Goal: Task Accomplishment & Management: Manage account settings

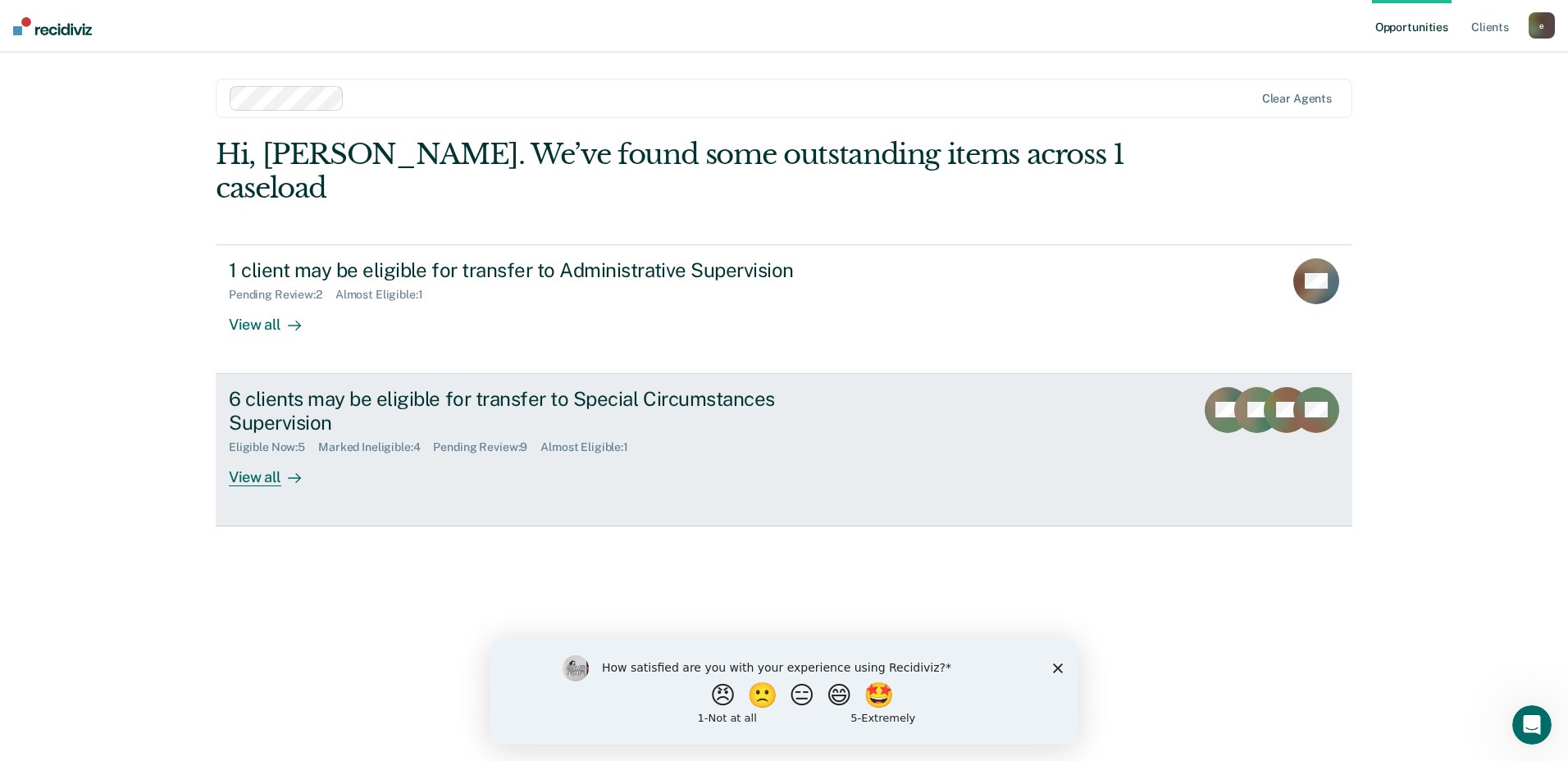
click at [244, 460] on link "6 clients may be eligible for transfer to Special Circumstances Supervision Eli…" at bounding box center [784, 450] width 1137 height 153
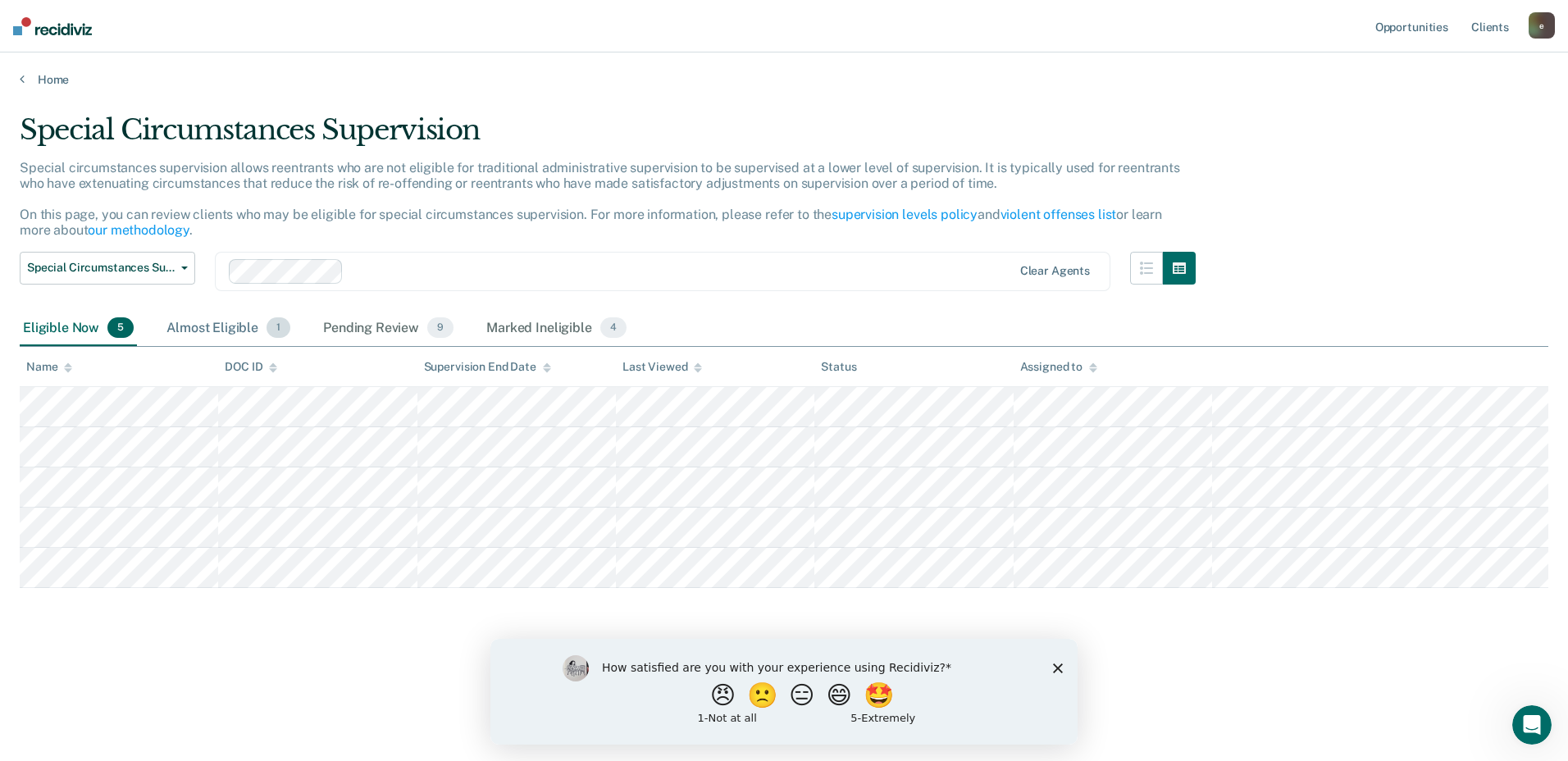
click at [187, 325] on div "Almost Eligible 1" at bounding box center [228, 329] width 131 height 36
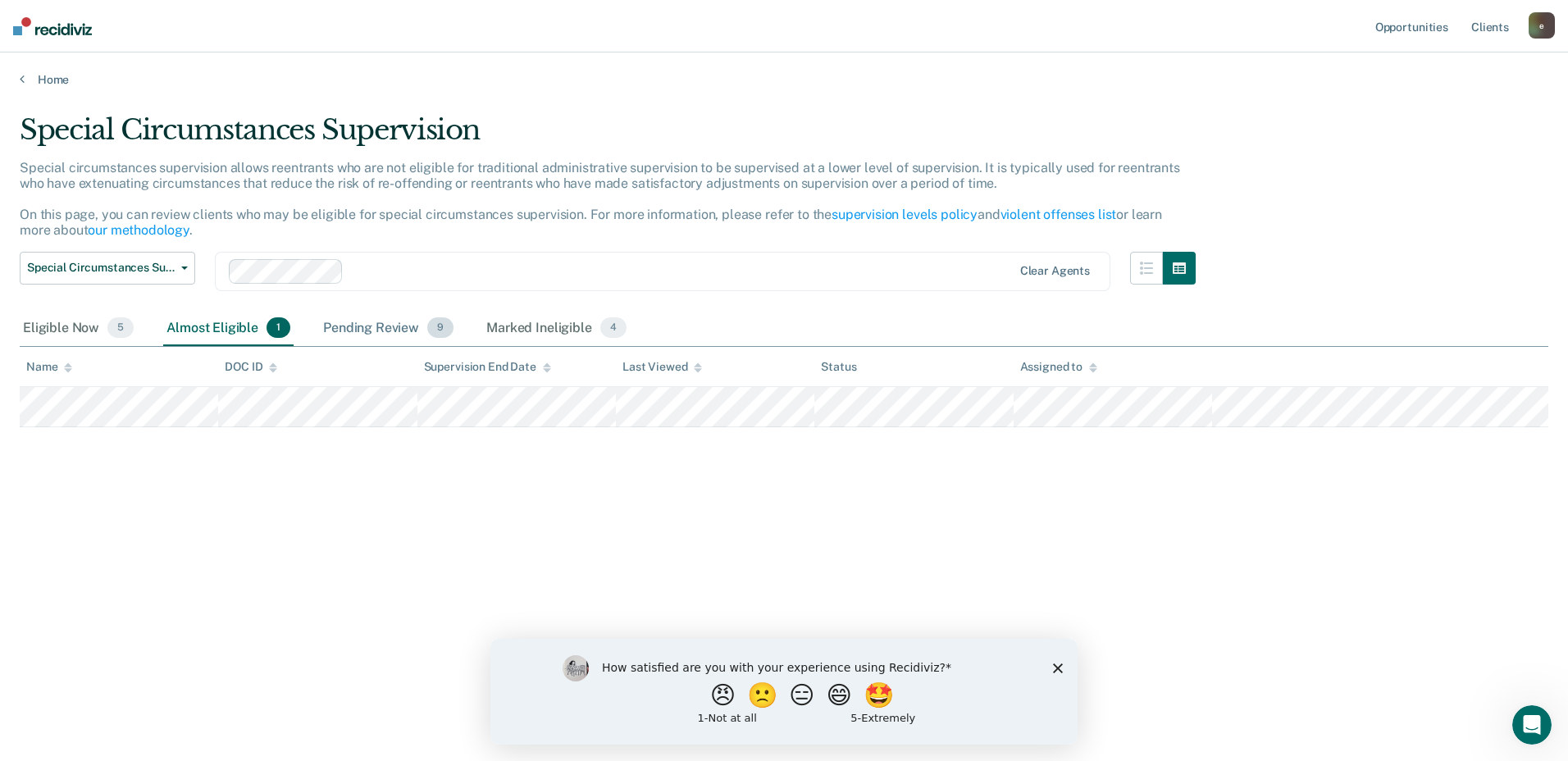
click at [394, 332] on div "Pending Review 9" at bounding box center [388, 329] width 137 height 36
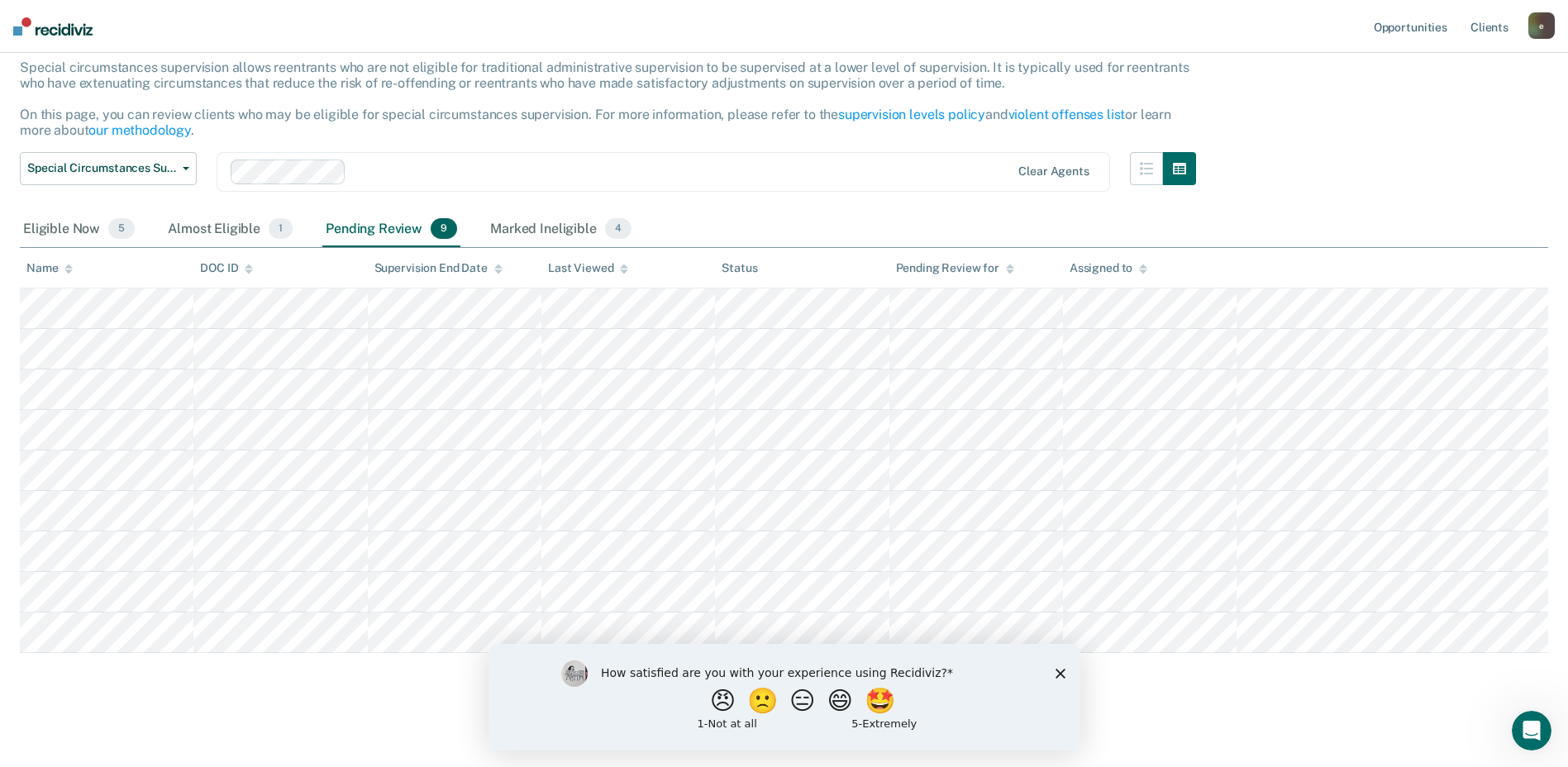
scroll to position [106, 0]
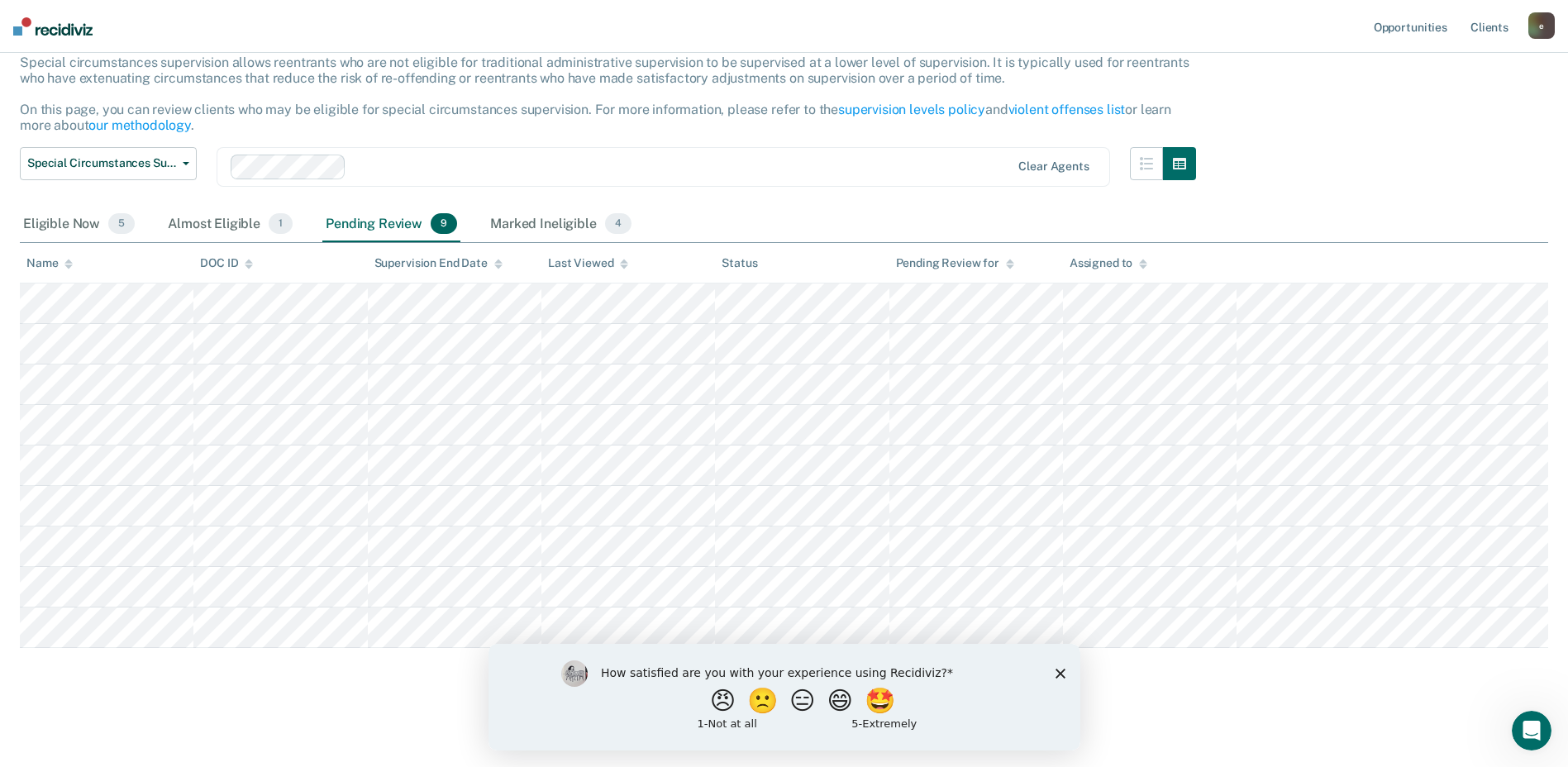
click at [1063, 668] on icon "Close survey" at bounding box center [1060, 672] width 10 height 10
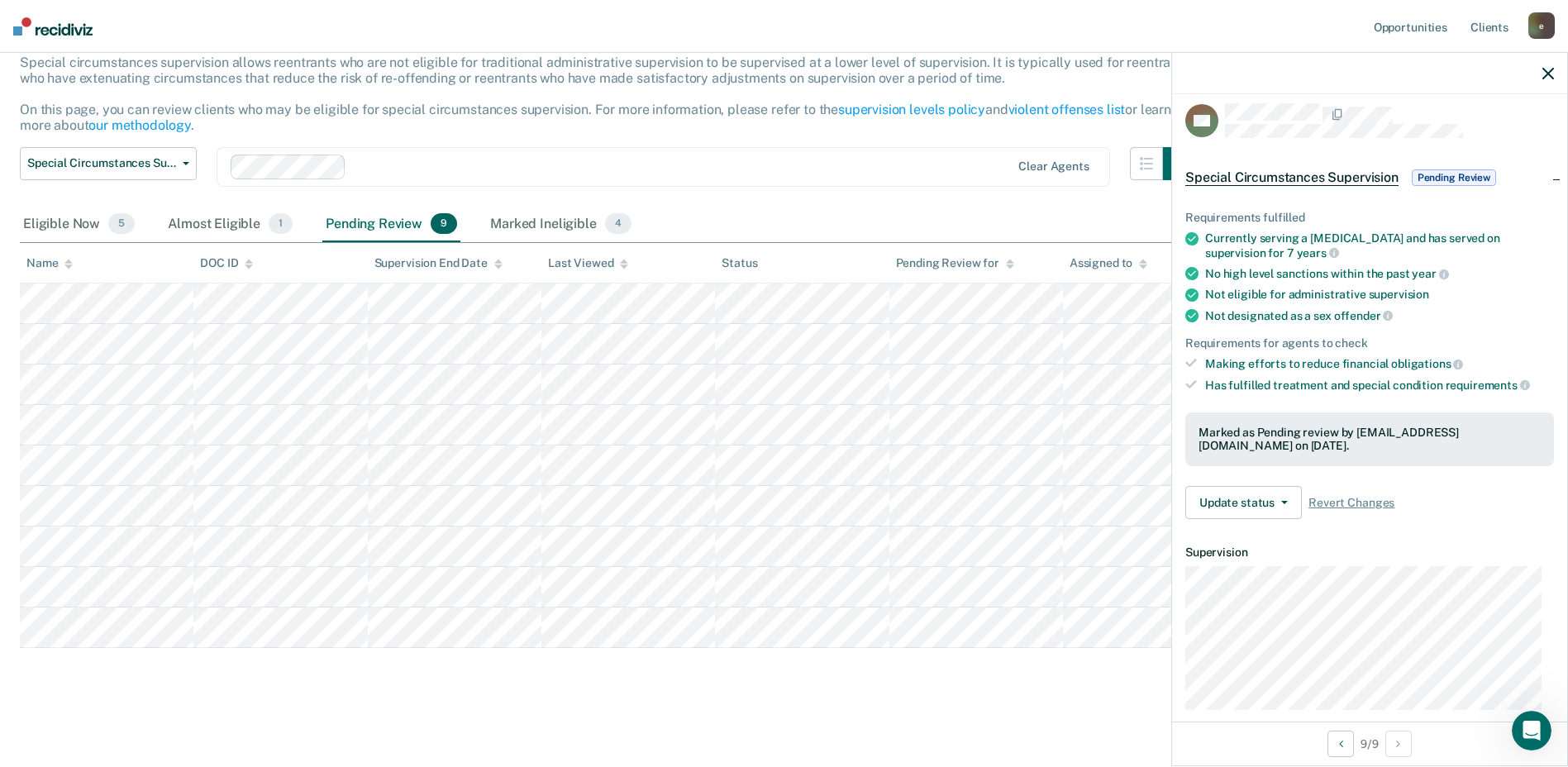
scroll to position [0, 0]
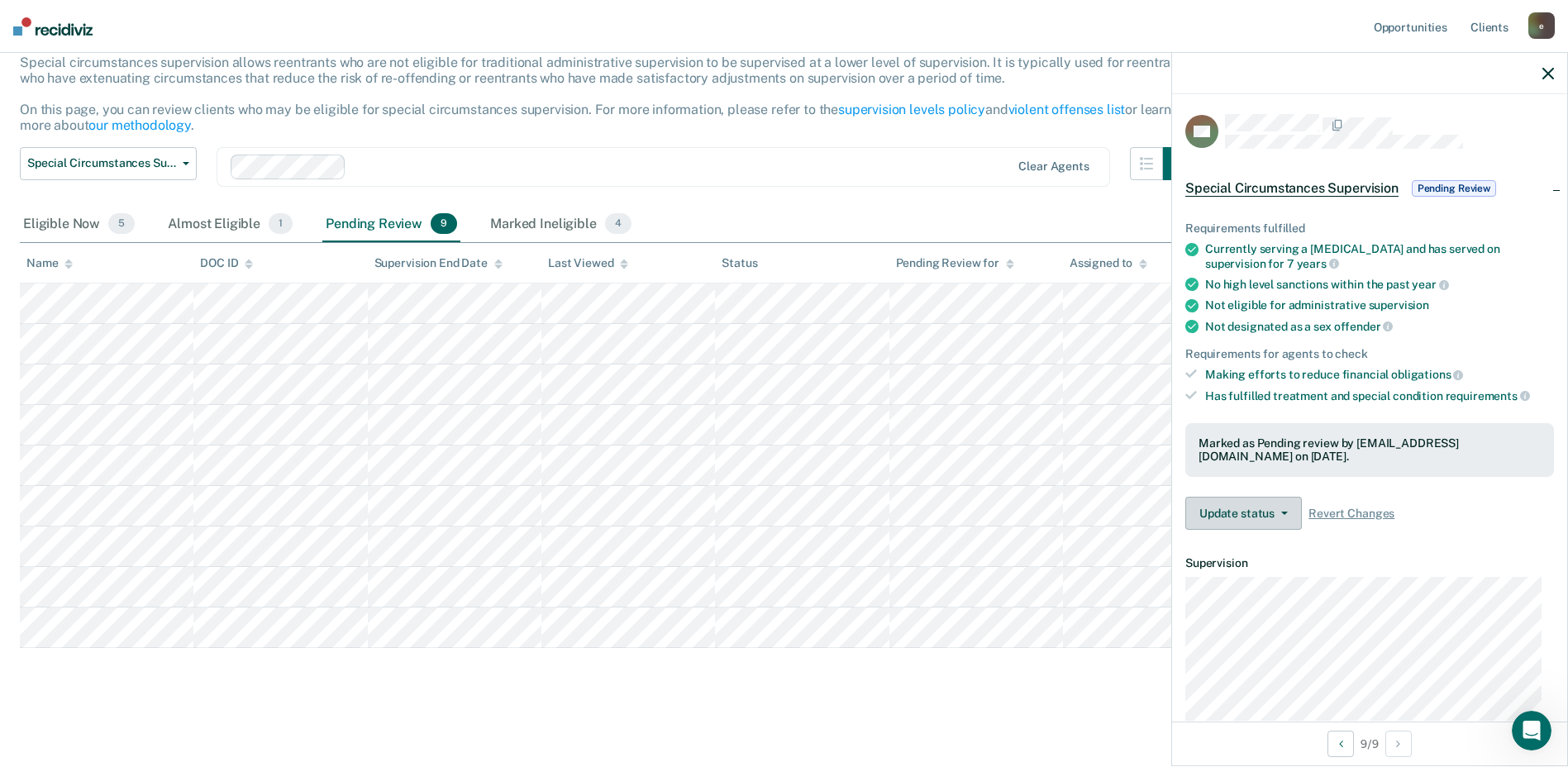
click at [1282, 513] on button "Update status" at bounding box center [1243, 513] width 116 height 33
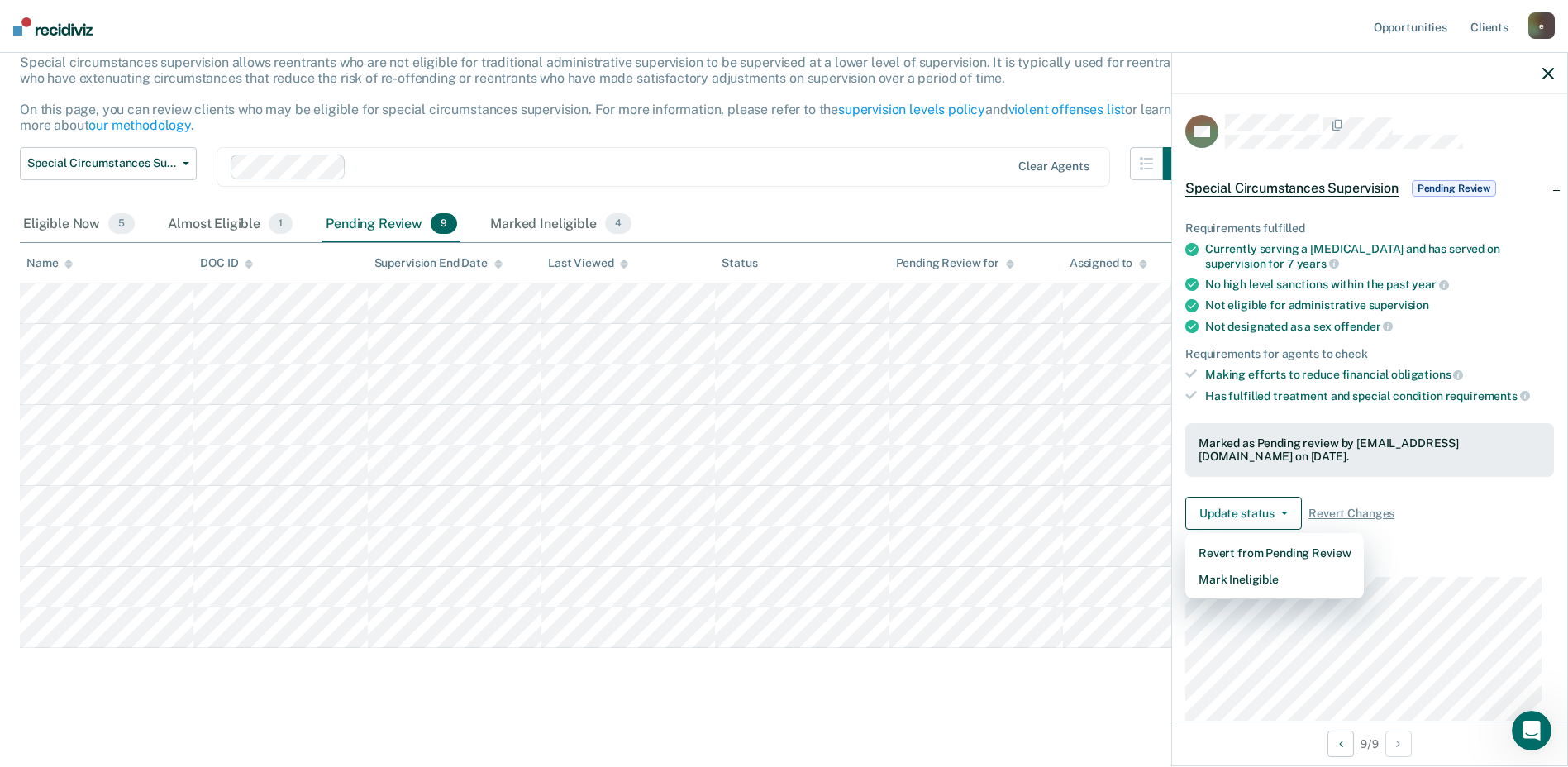
click at [1442, 574] on dl "Supervision" at bounding box center [1369, 639] width 368 height 165
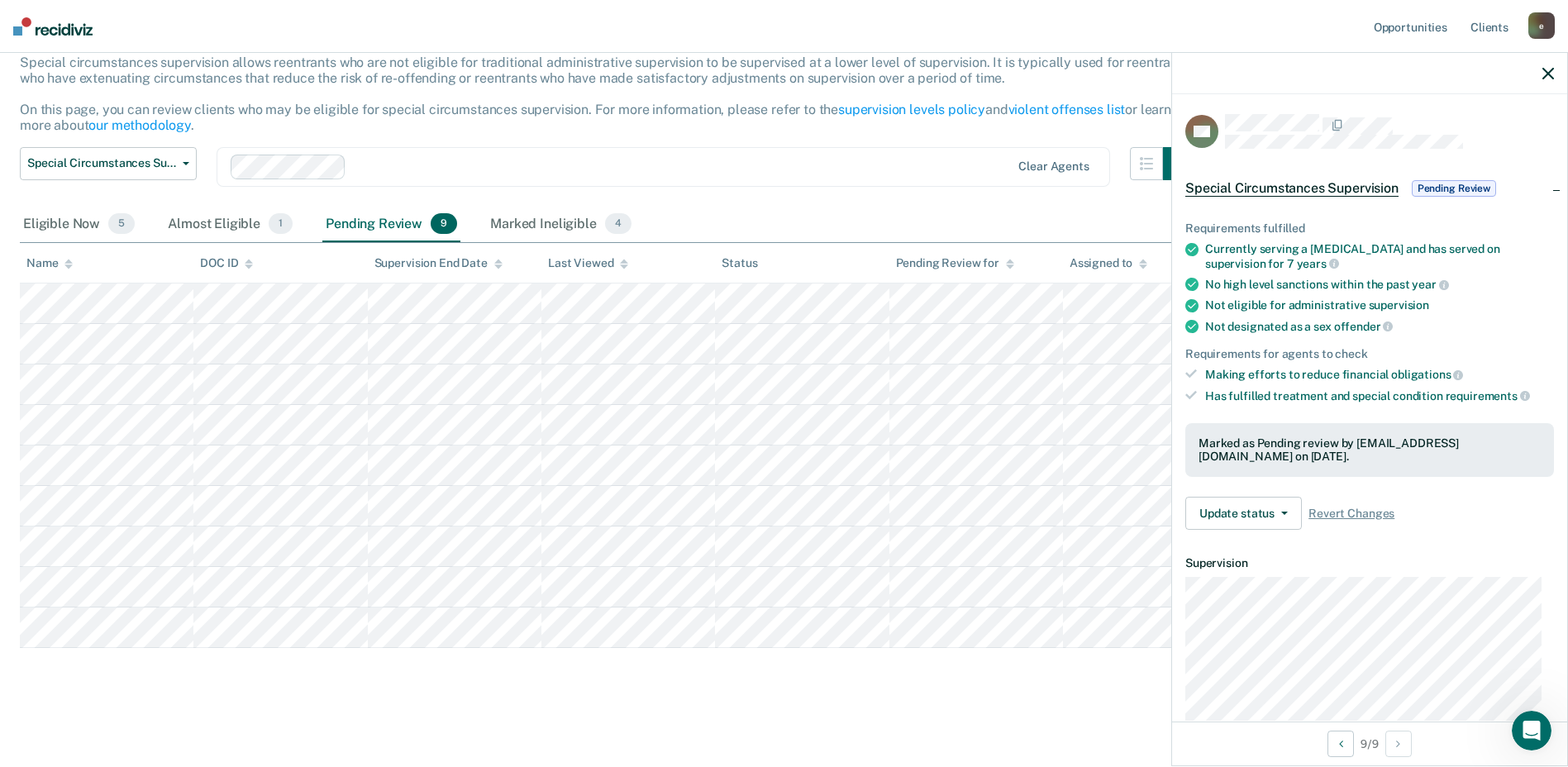
click at [689, 667] on div "Special Circumstances Supervision Special circumstances supervision allows reen…" at bounding box center [784, 351] width 1529 height 689
click at [543, 227] on div "Marked Ineligible 4" at bounding box center [560, 225] width 148 height 36
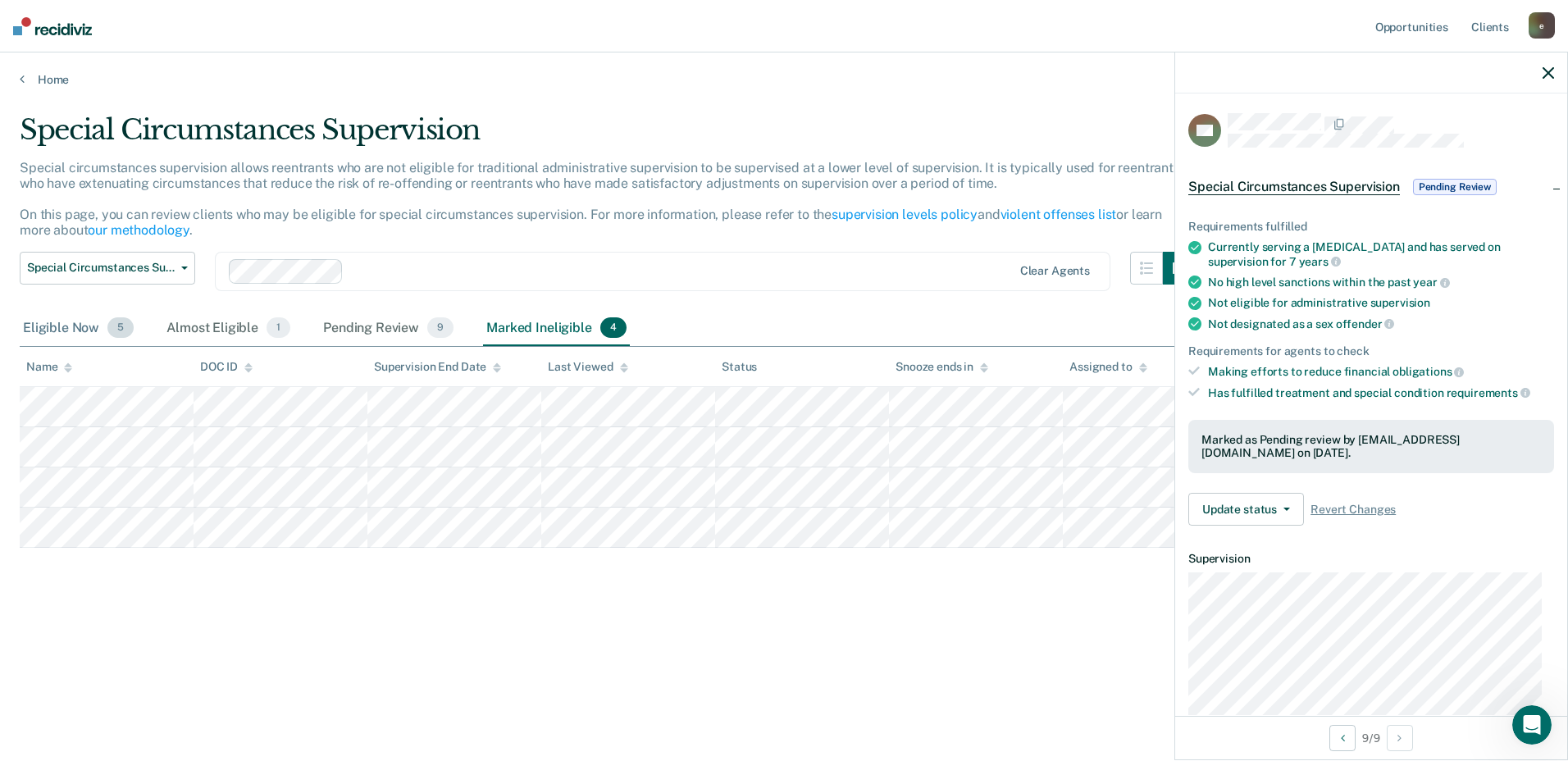
click at [78, 319] on div "Eligible Now 5" at bounding box center [78, 329] width 117 height 36
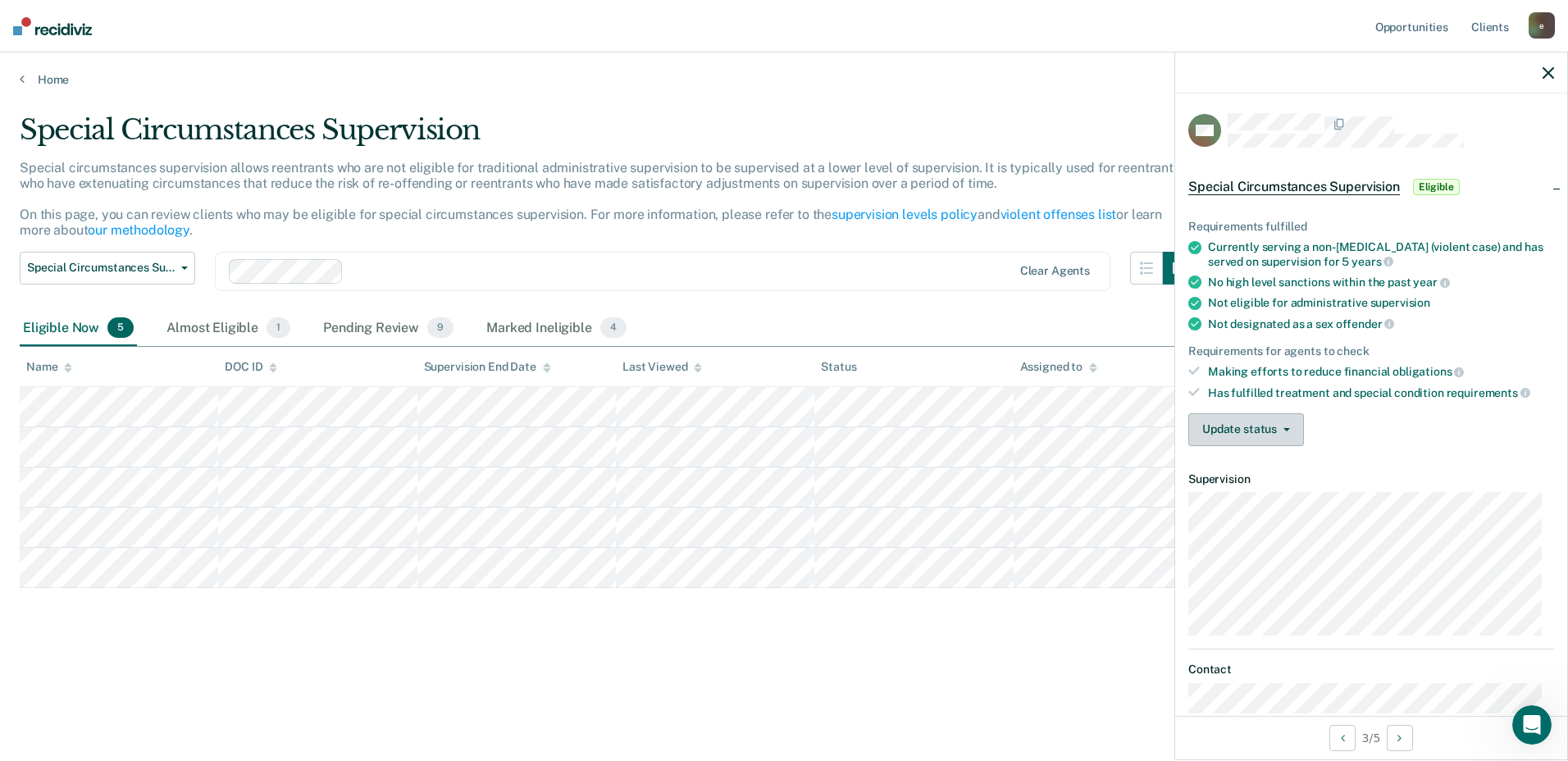
click at [1291, 432] on button "Update status" at bounding box center [1246, 430] width 115 height 32
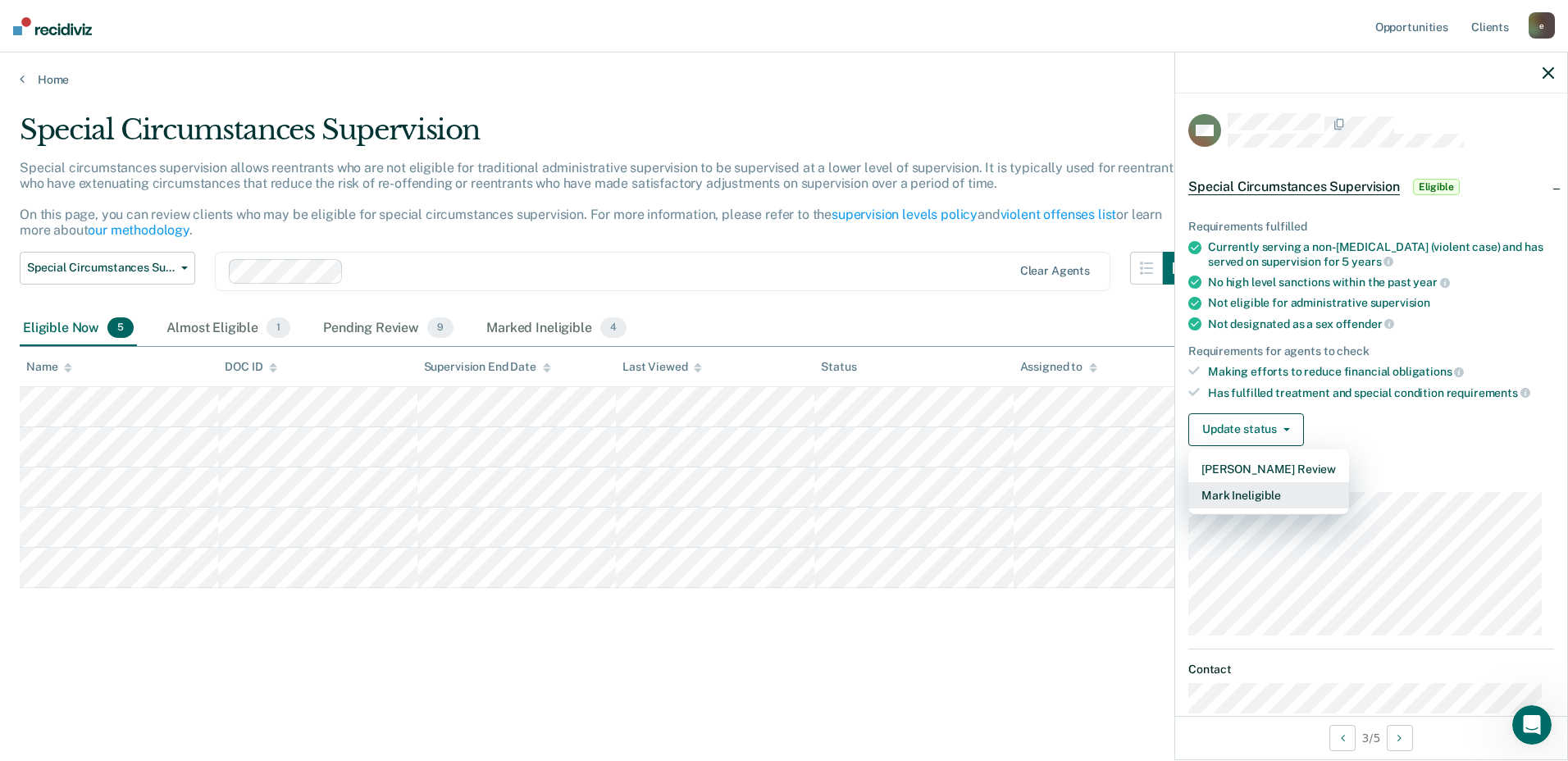
click at [1256, 500] on button "Mark Ineligible" at bounding box center [1268, 495] width 161 height 26
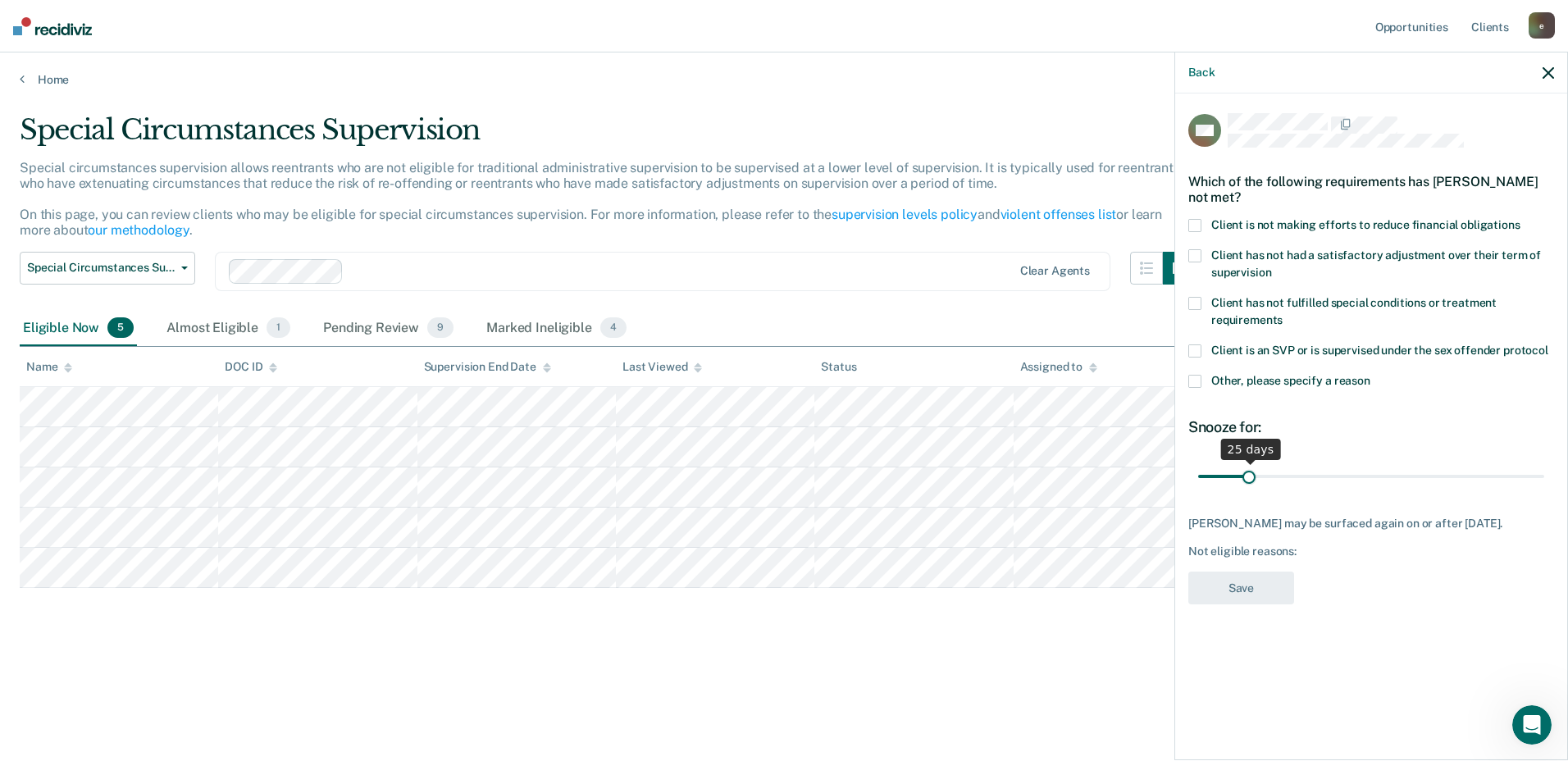
drag, startPoint x: 1257, startPoint y: 480, endPoint x: 1250, endPoint y: 485, distance: 8.6
type input "25"
click at [1250, 485] on input "range" at bounding box center [1371, 477] width 346 height 29
click at [1187, 381] on div "MC Which of the following requirements has [PERSON_NAME] not met? Client is not…" at bounding box center [1370, 425] width 392 height 664
click at [1196, 383] on span at bounding box center [1194, 381] width 14 height 14
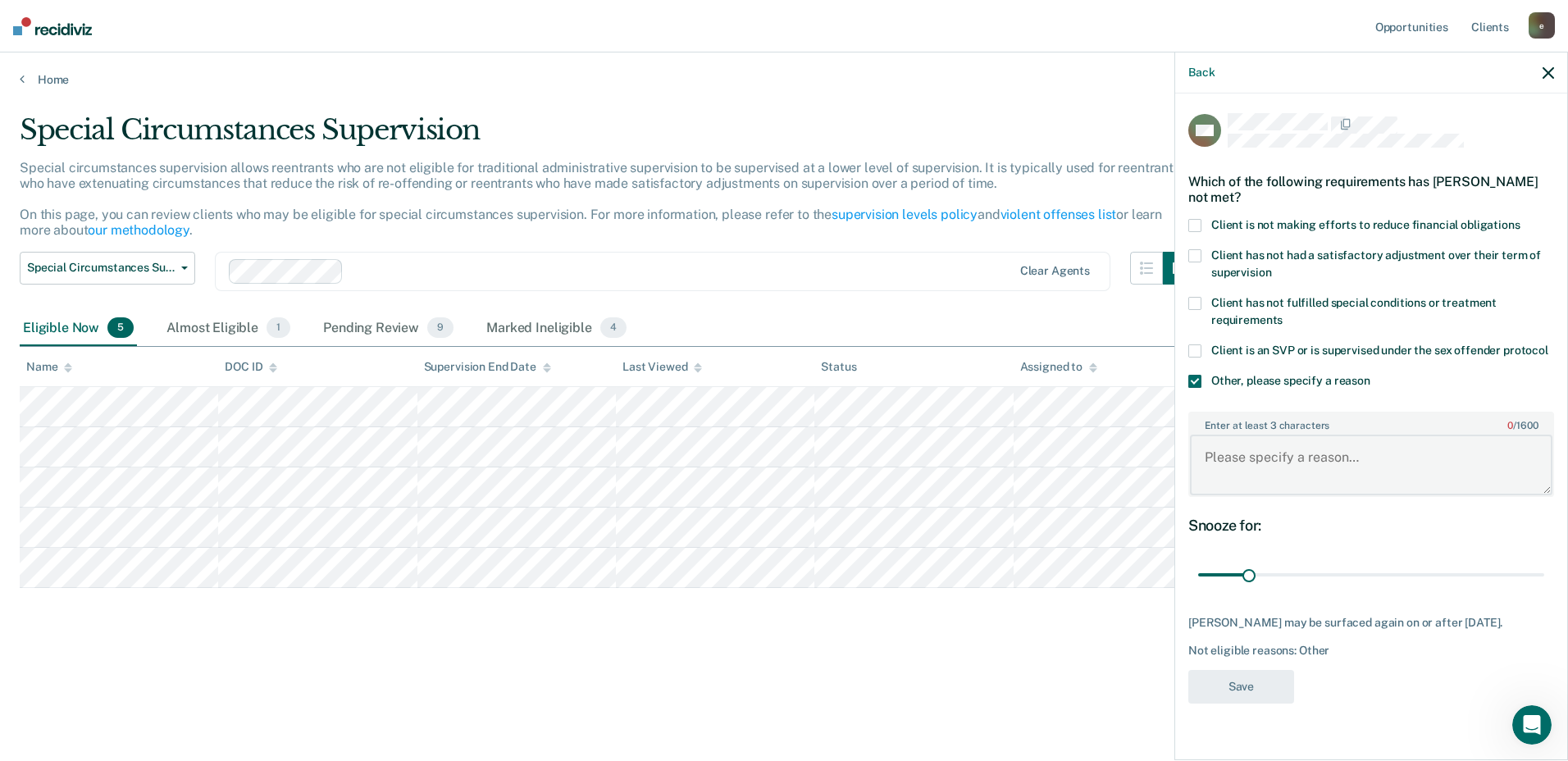
click at [1324, 465] on textarea "Enter at least 3 characters 0 / 1600" at bounding box center [1371, 465] width 363 height 60
type textarea "New Criminal charges"
type input "30"
click at [1258, 574] on input "range" at bounding box center [1371, 576] width 346 height 29
click at [1376, 547] on div "Snooze for: 30 days" at bounding box center [1370, 553] width 365 height 73
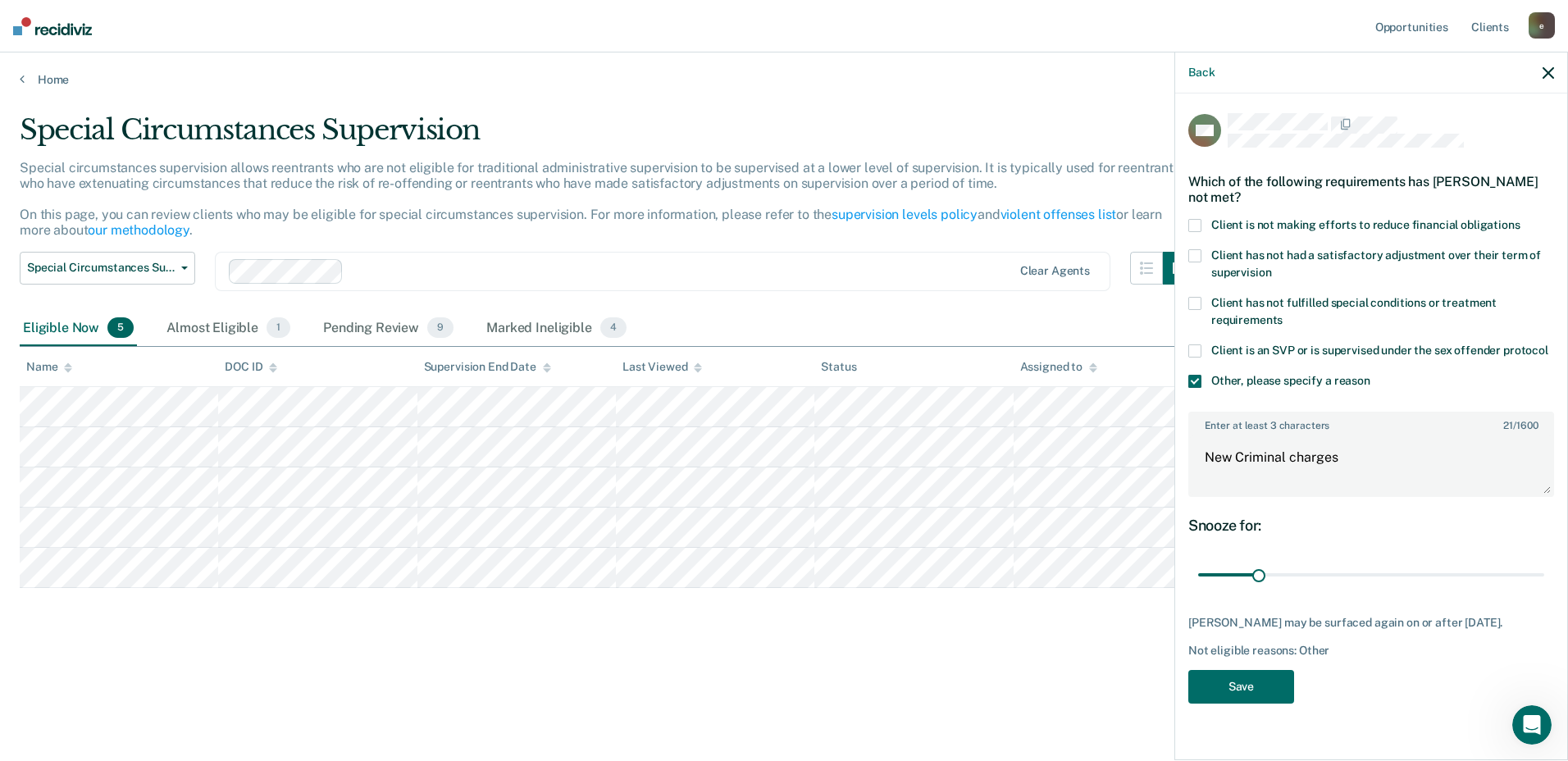
click at [1289, 714] on div "MC Which of the following requirements has [PERSON_NAME] not met? Client is not…" at bounding box center [1370, 413] width 365 height 600
click at [1274, 704] on button "Save" at bounding box center [1241, 687] width 106 height 33
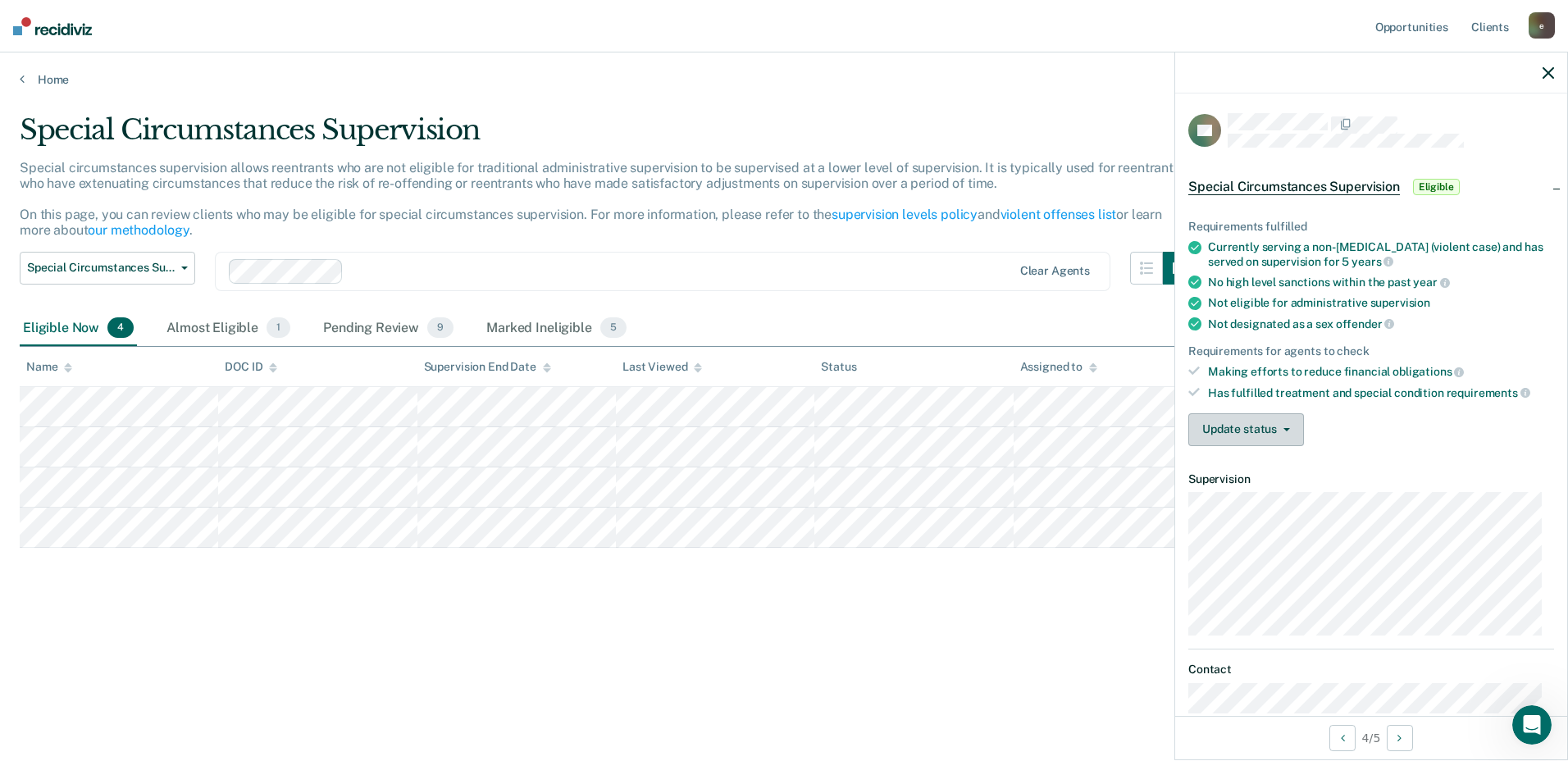
click at [1282, 425] on button "Update status" at bounding box center [1246, 430] width 115 height 32
click at [1424, 450] on div "Requirements fulfilled Currently serving a non-[MEDICAL_DATA] (violent case) an…" at bounding box center [1370, 327] width 392 height 265
click at [1262, 186] on span "Special Circumstances Supervision" at bounding box center [1294, 187] width 212 height 16
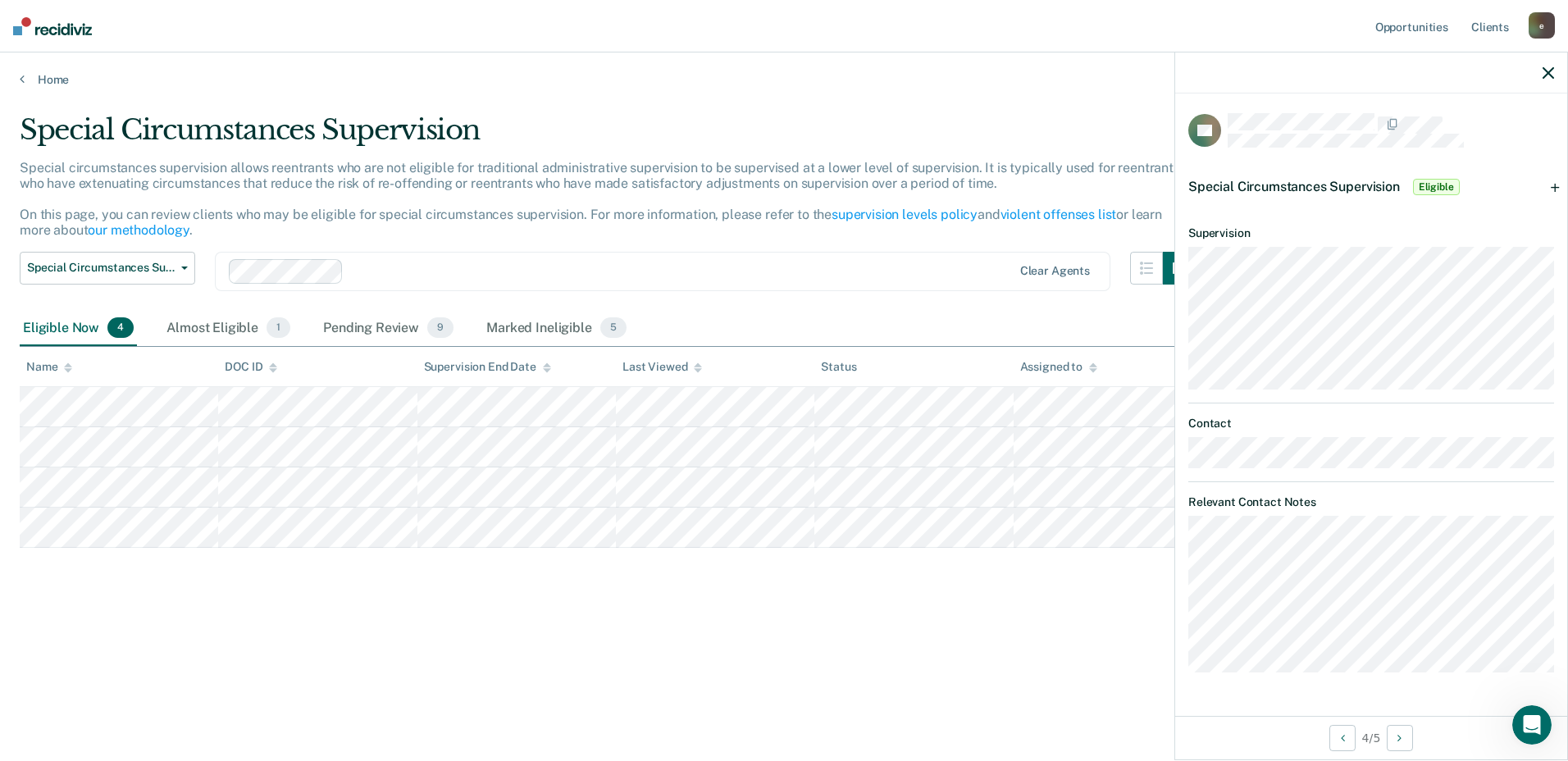
click at [1262, 186] on span "Special Circumstances Supervision" at bounding box center [1294, 186] width 212 height 15
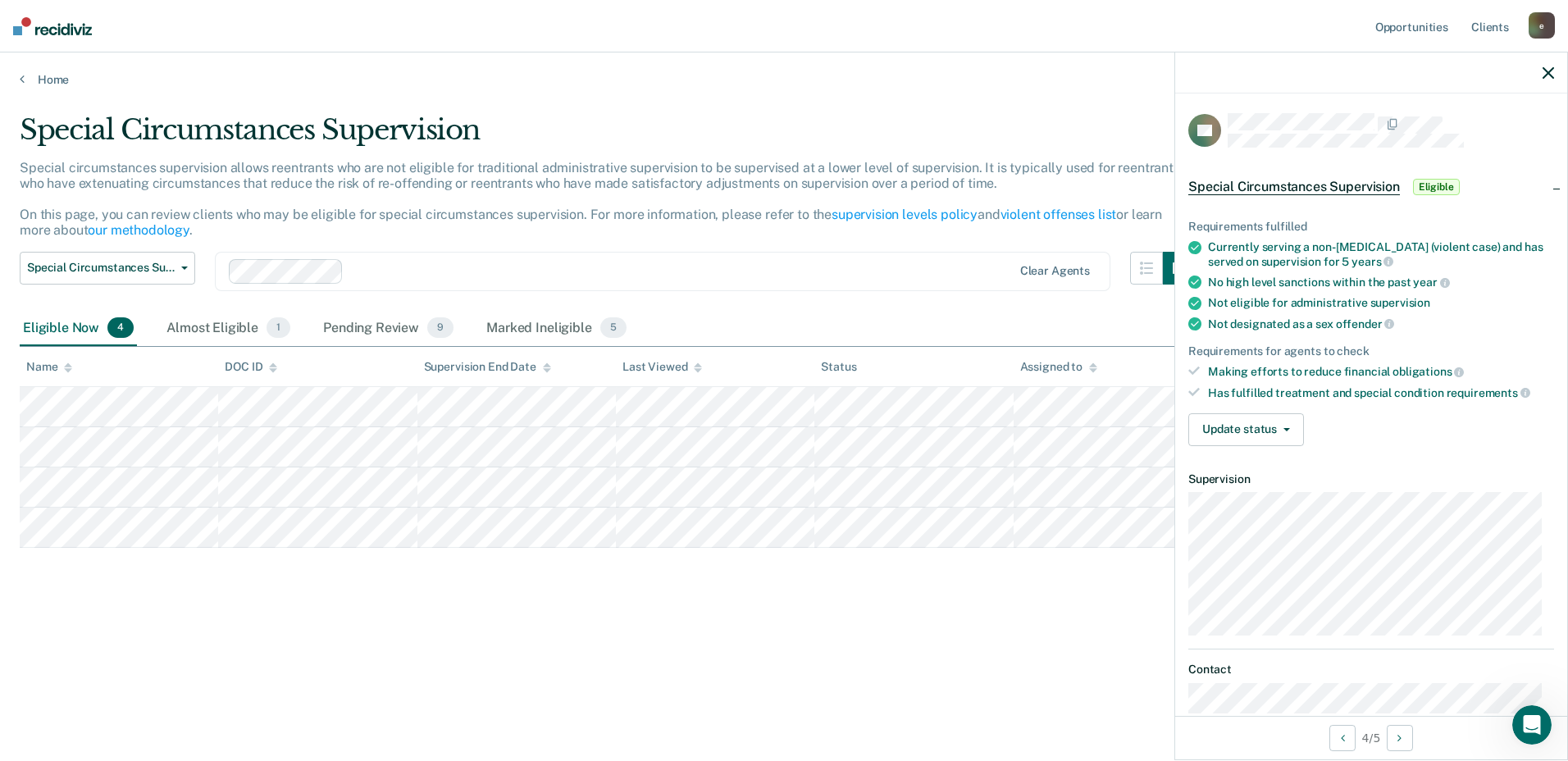
click at [1262, 186] on span "Special Circumstances Supervision" at bounding box center [1294, 187] width 212 height 16
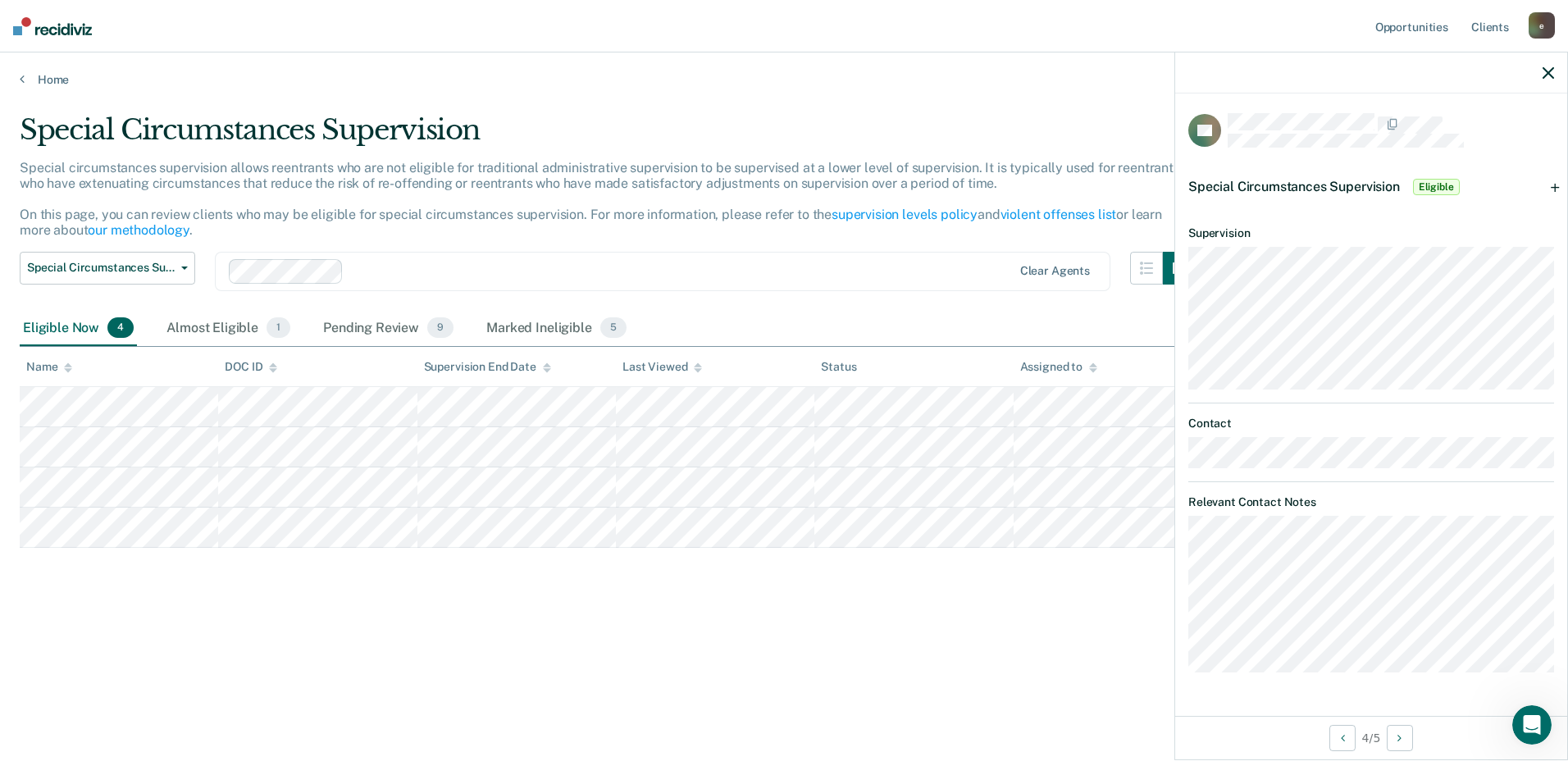
click at [790, 671] on div "Special Circumstances Supervision Special circumstances supervision allows reen…" at bounding box center [784, 402] width 1528 height 578
click at [1157, 267] on button "button" at bounding box center [1147, 268] width 32 height 32
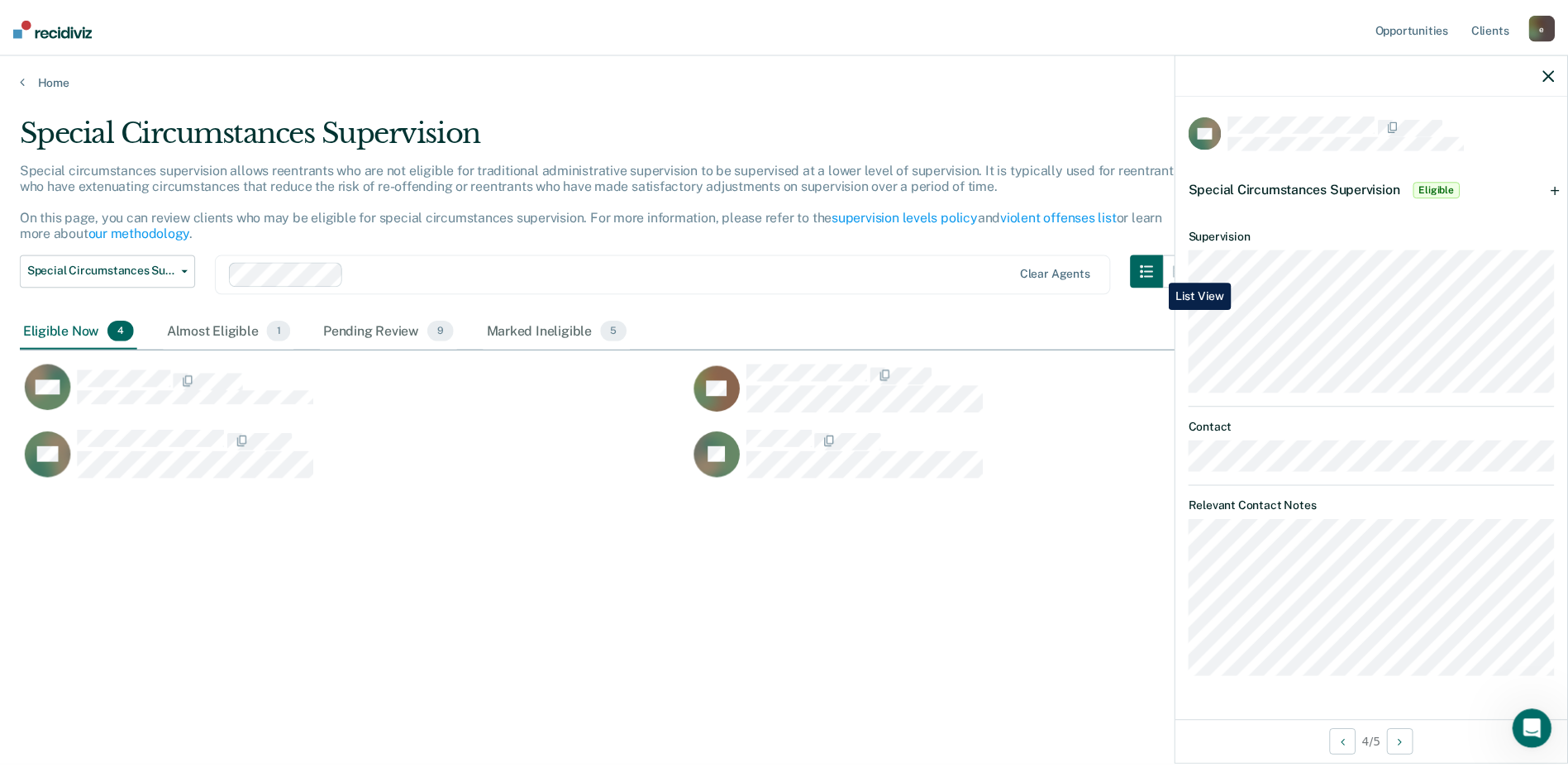
scroll to position [517, 1529]
click at [1573, 80] on div at bounding box center [1382, 73] width 395 height 41
click at [1567, 77] on div at bounding box center [1382, 73] width 395 height 41
click at [1561, 70] on icon "button" at bounding box center [1561, 74] width 12 height 12
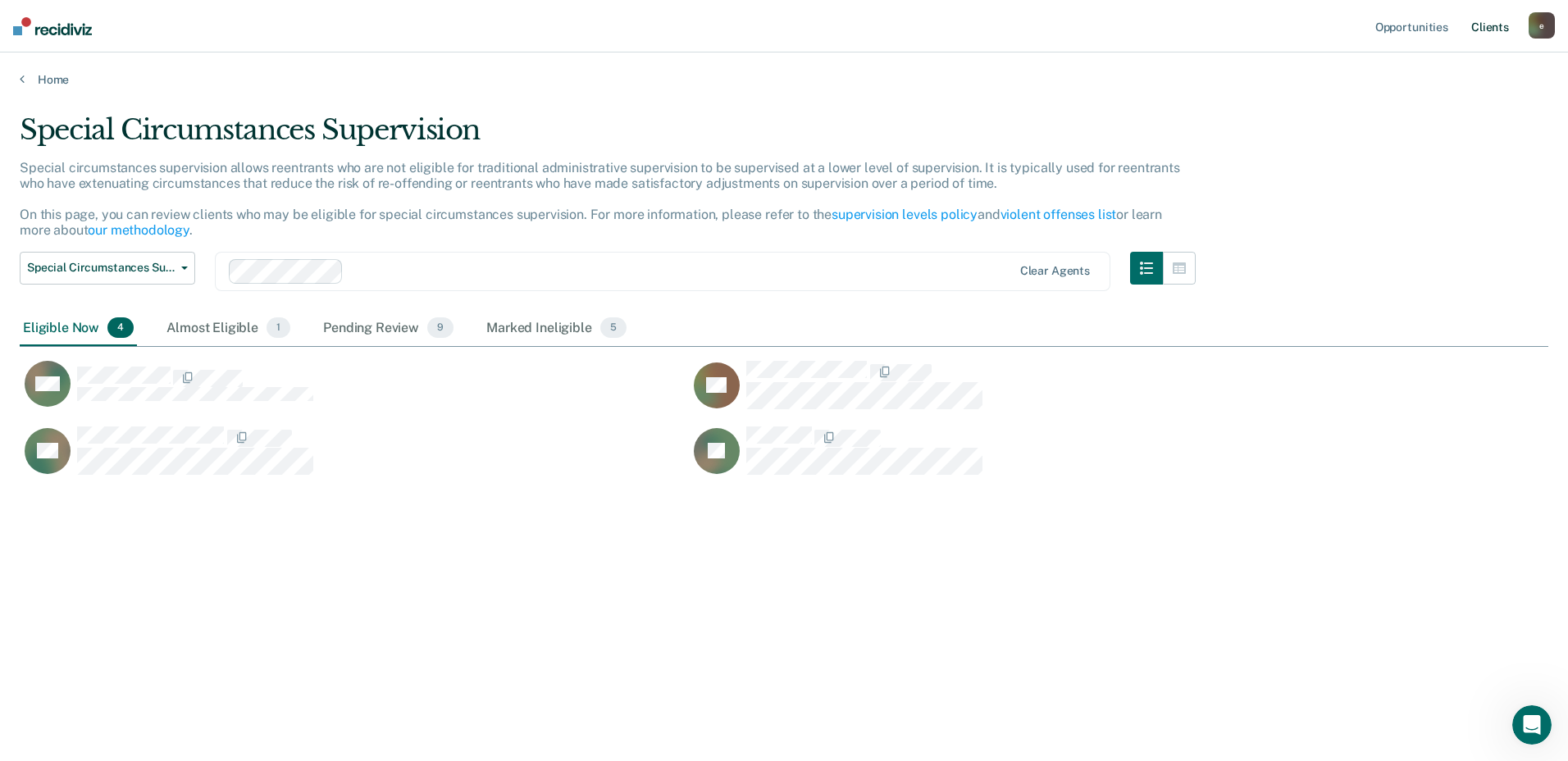
click at [1476, 28] on link "Client s" at bounding box center [1490, 26] width 44 height 52
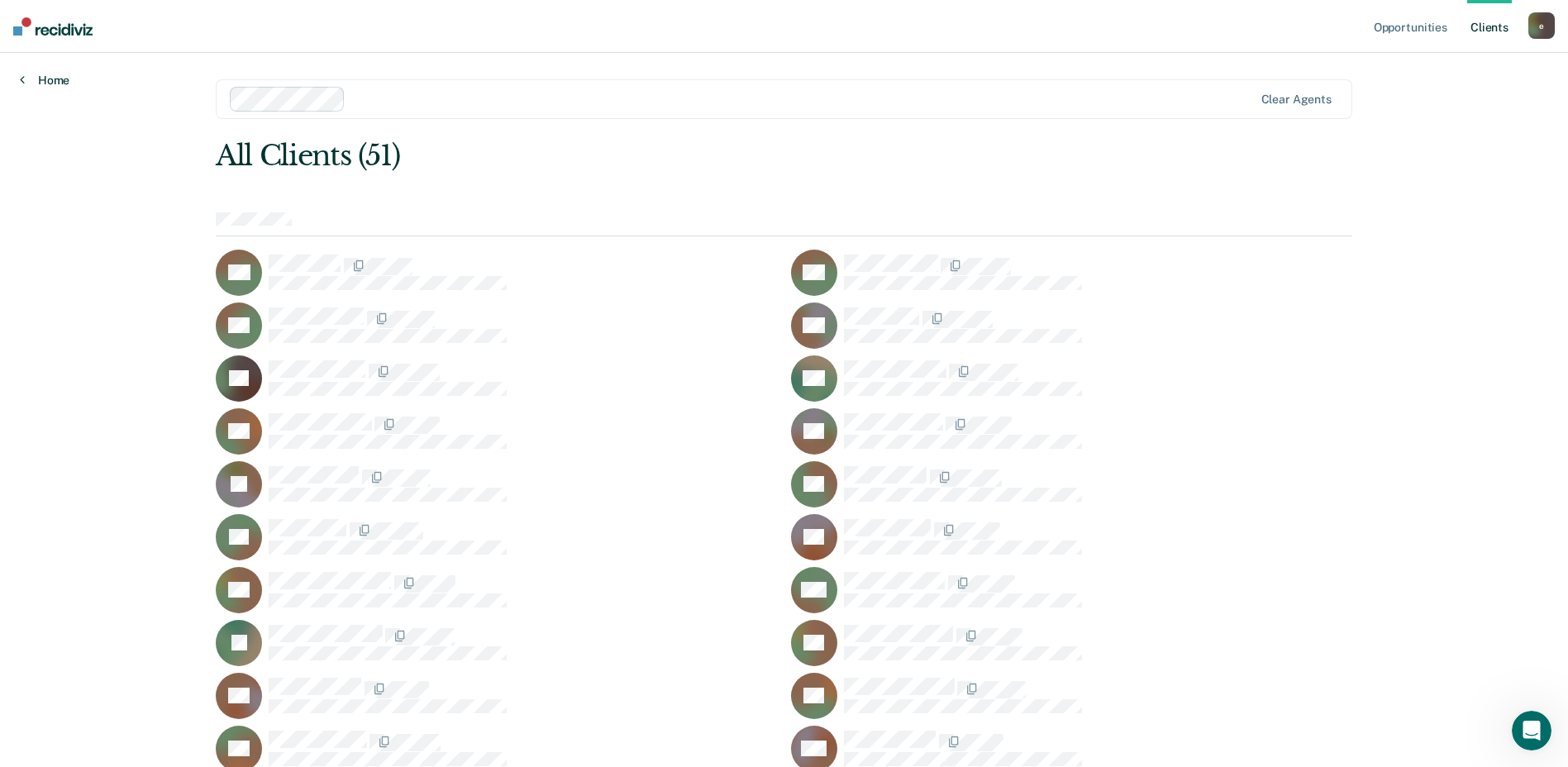
click at [40, 86] on link "Home" at bounding box center [45, 80] width 50 height 15
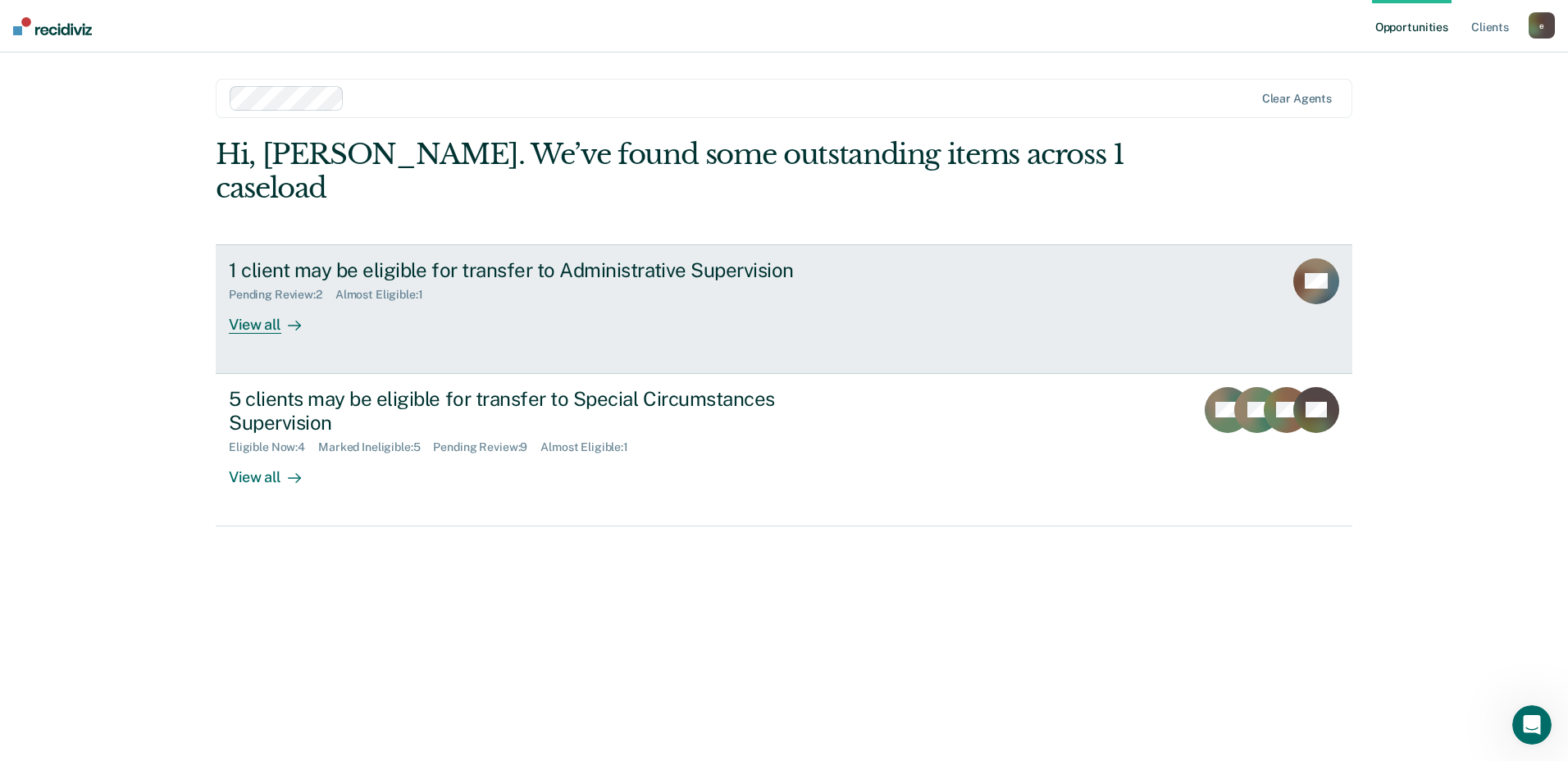
click at [270, 302] on div "View all" at bounding box center [275, 317] width 92 height 32
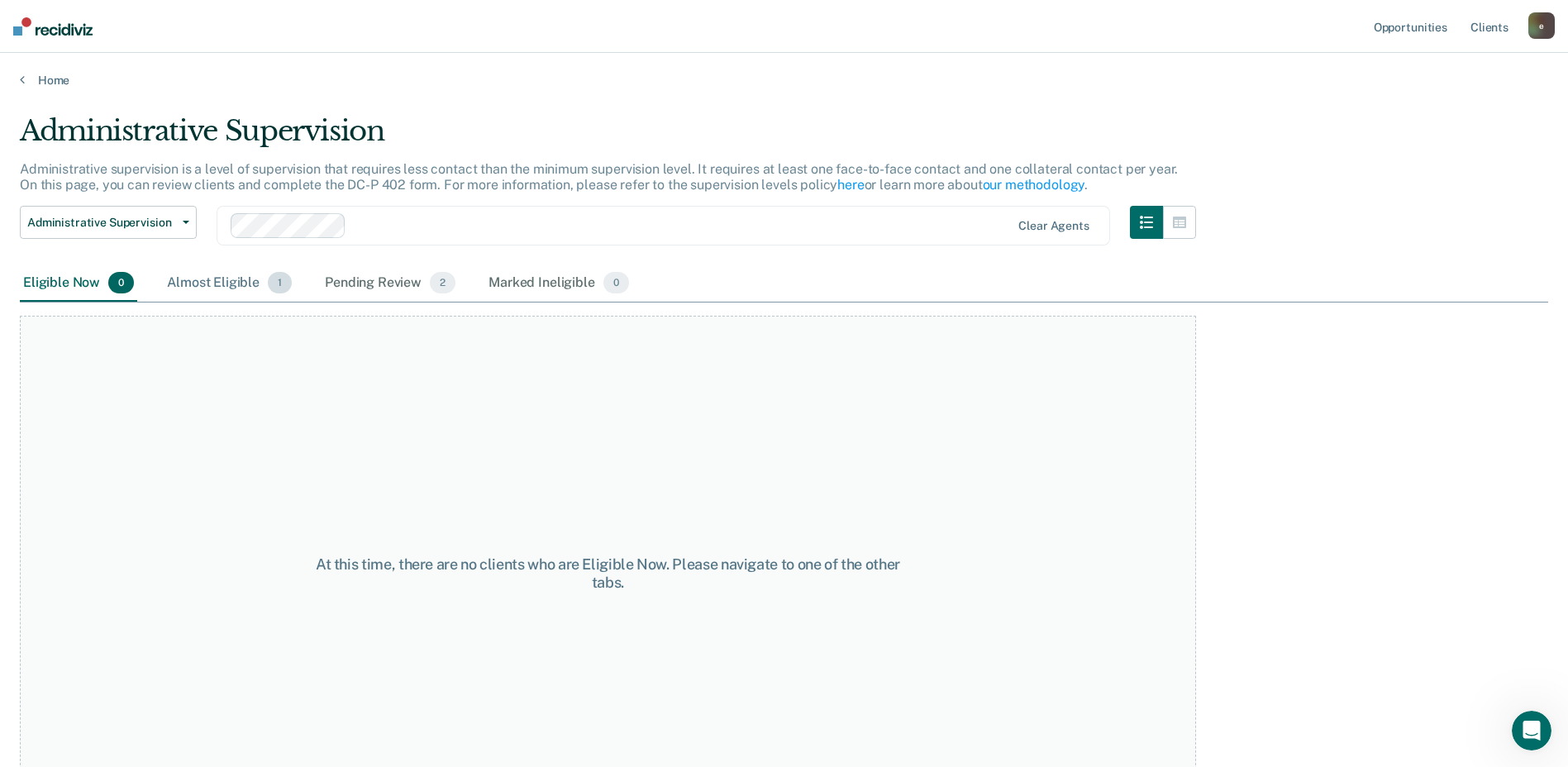
click at [218, 272] on div "Almost Eligible 1" at bounding box center [229, 284] width 132 height 36
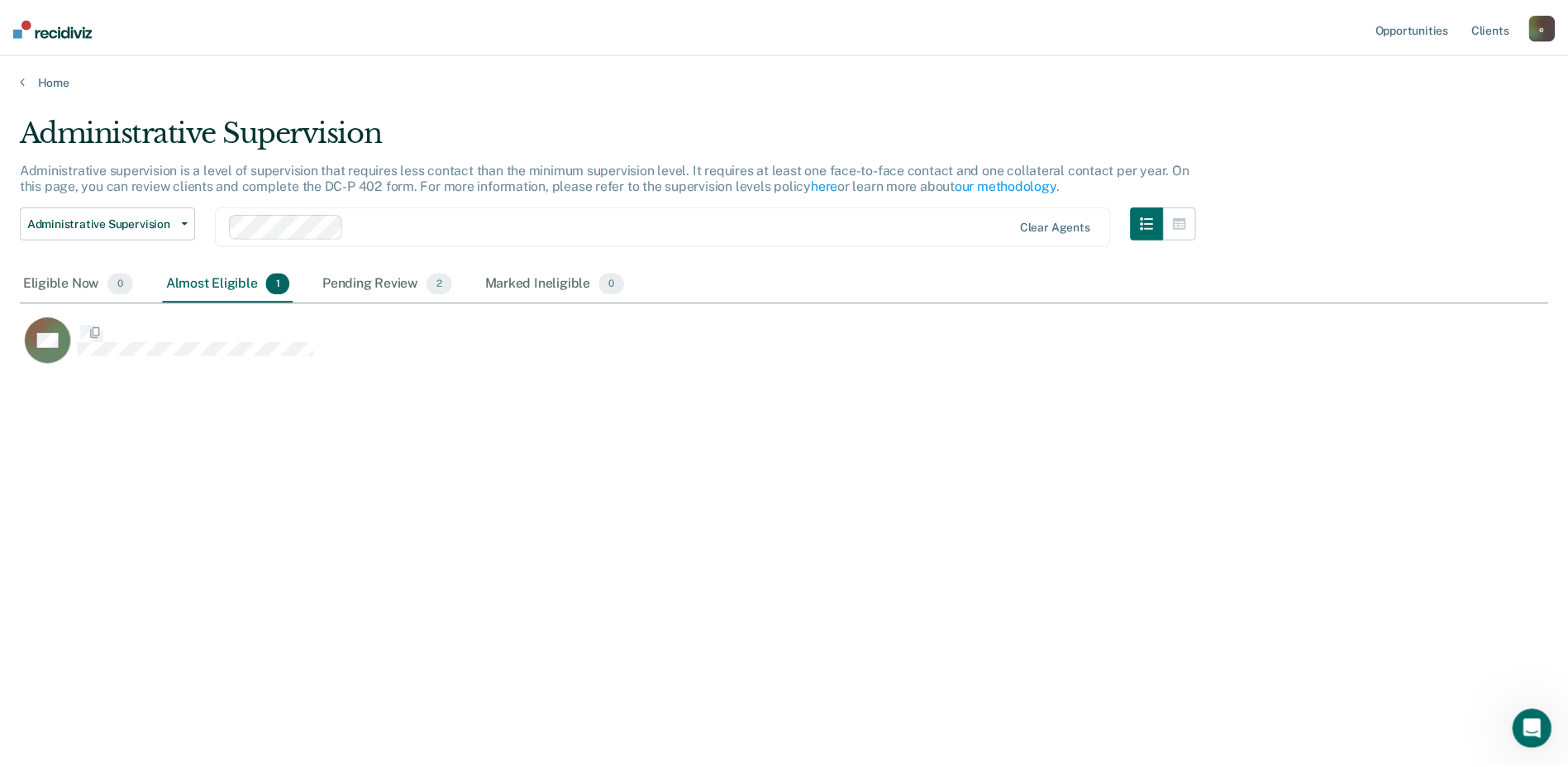
scroll to position [517, 1529]
click at [366, 285] on div "Pending Review 2" at bounding box center [390, 284] width 137 height 36
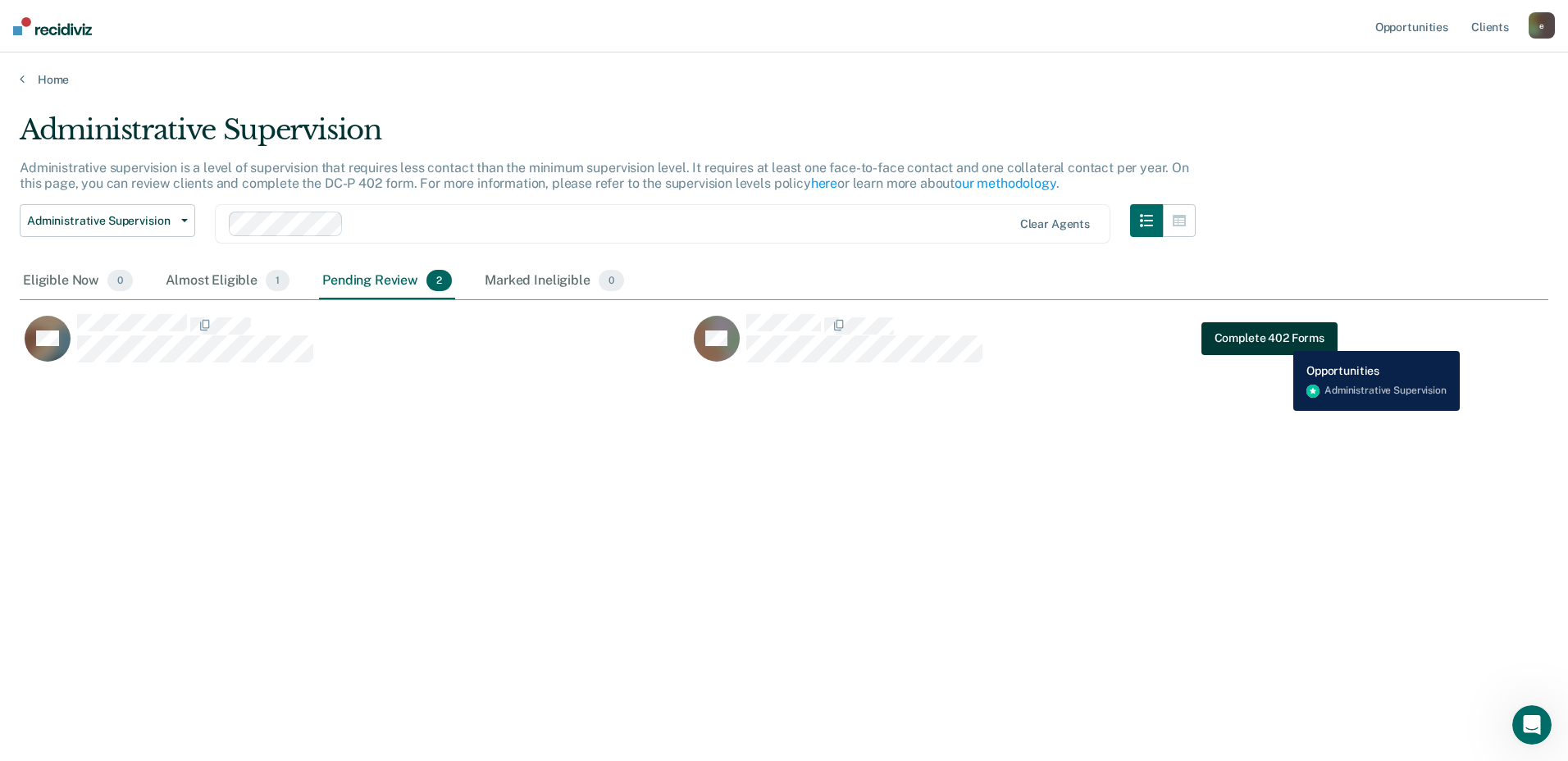
click at [1281, 339] on button "Complete 402 Forms" at bounding box center [1269, 338] width 136 height 32
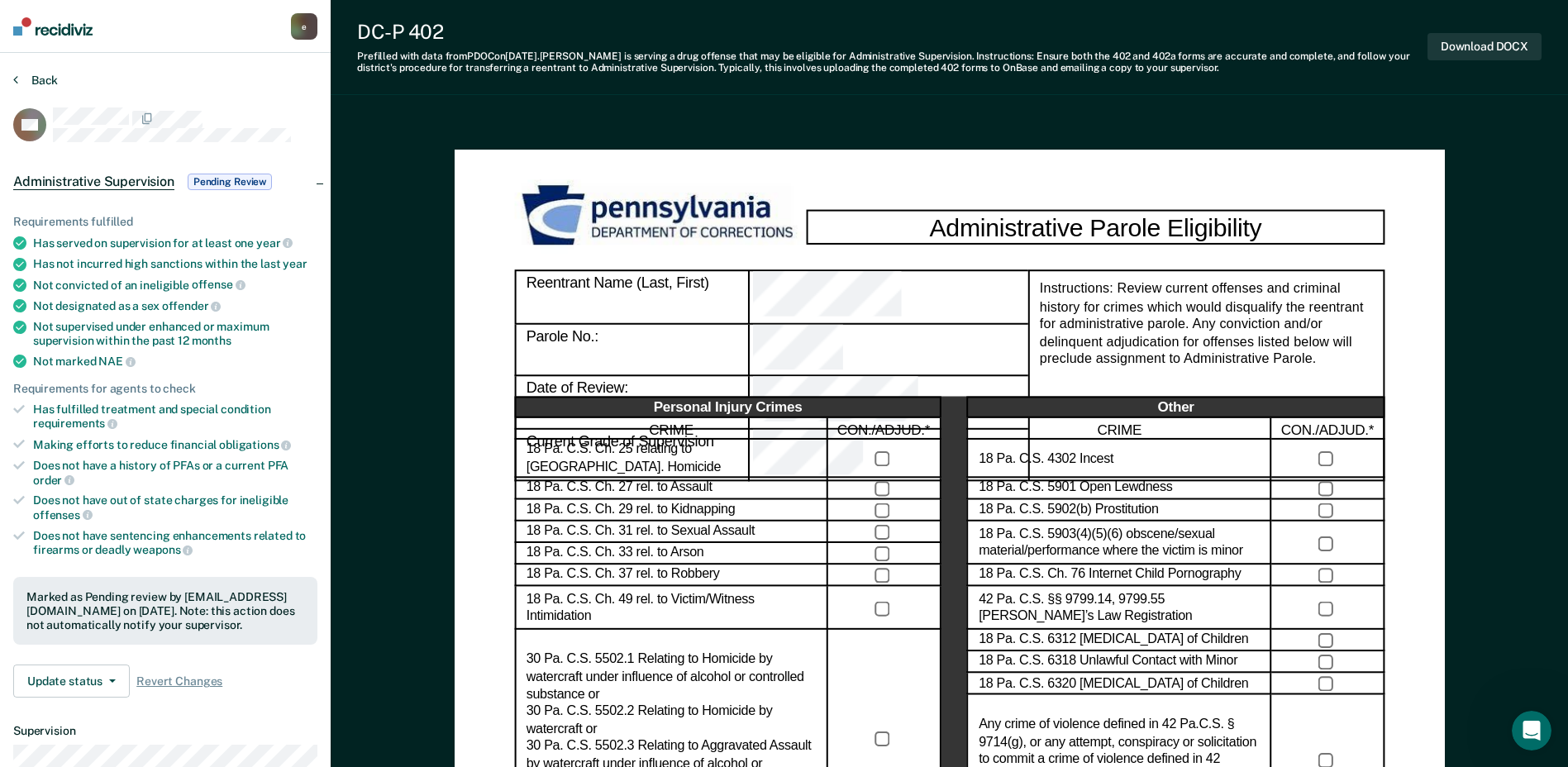
click at [32, 77] on button "Back" at bounding box center [35, 80] width 45 height 15
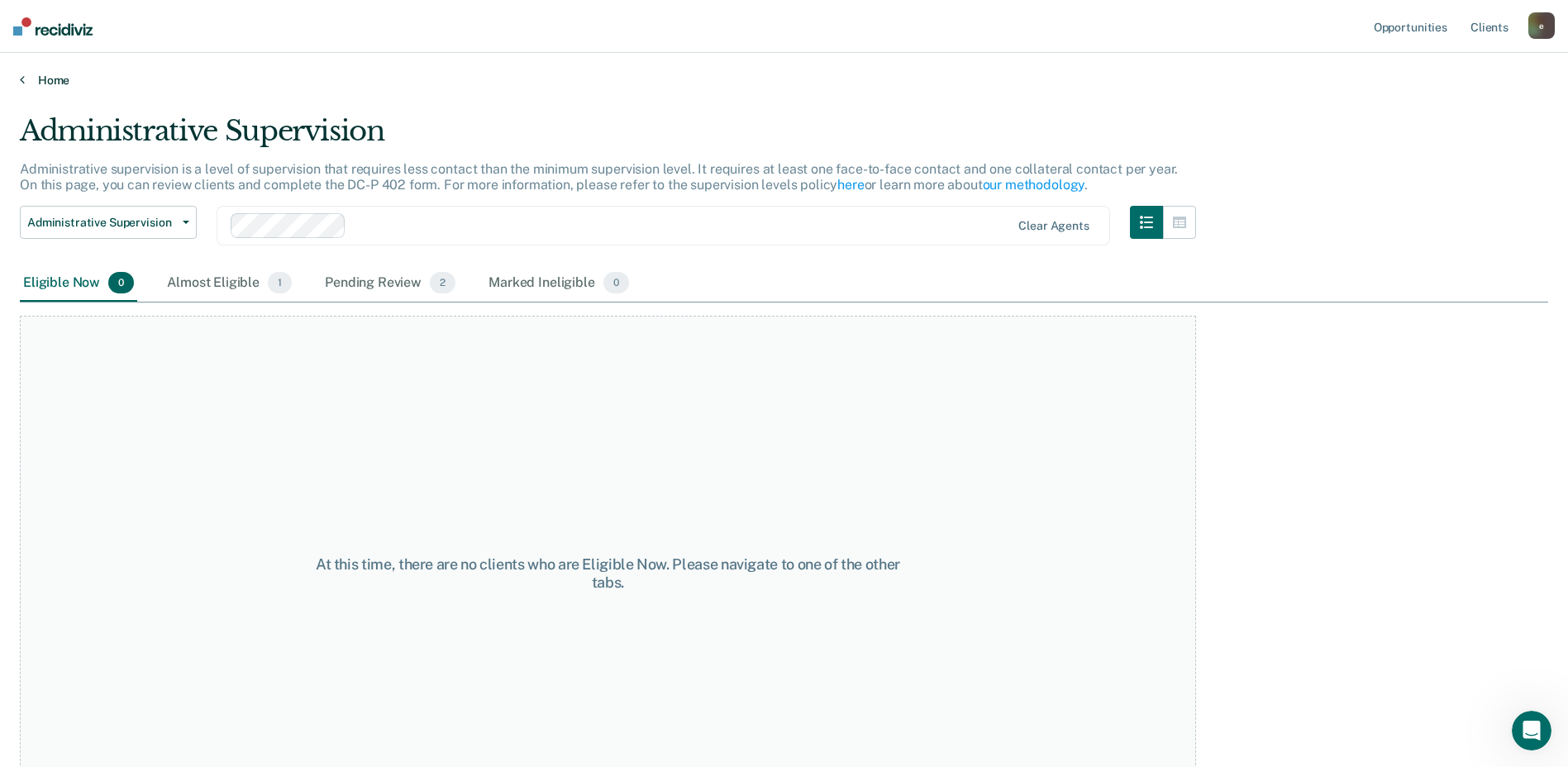
click at [66, 77] on link "Home" at bounding box center [784, 80] width 1529 height 15
